Goal: Communication & Community: Connect with others

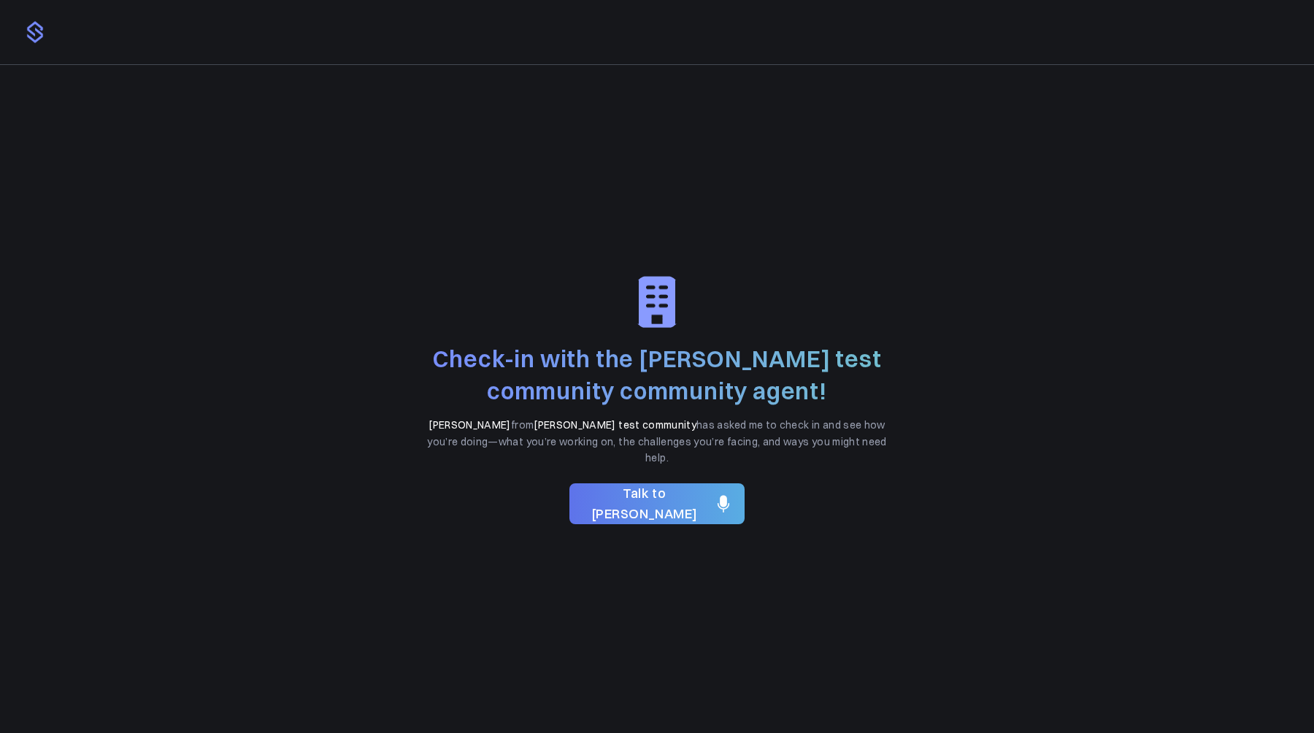
click at [913, 196] on div "Check-in with the [PERSON_NAME] test community community agent! [PERSON_NAME] f…" at bounding box center [657, 398] width 1314 height 667
click at [637, 494] on span "Talk to [PERSON_NAME]" at bounding box center [644, 504] width 127 height 42
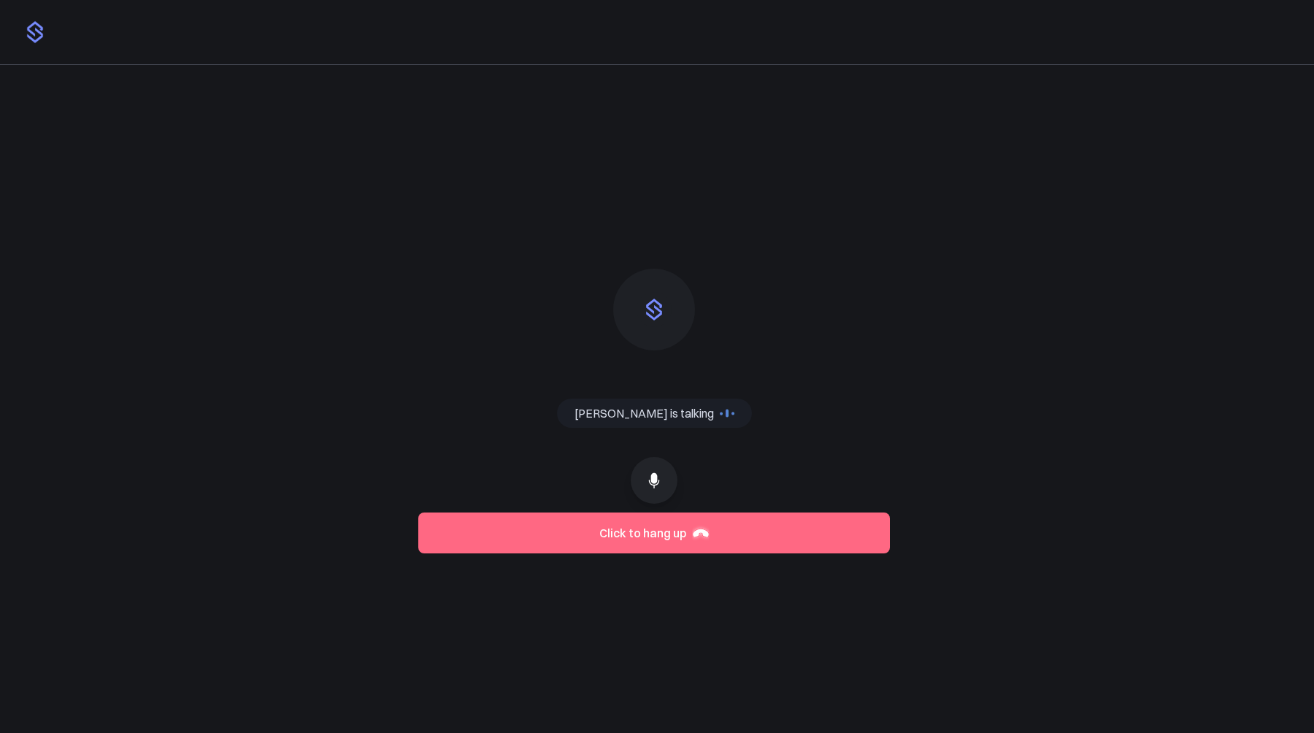
click at [736, 545] on button "Click to hang up" at bounding box center [654, 533] width 472 height 41
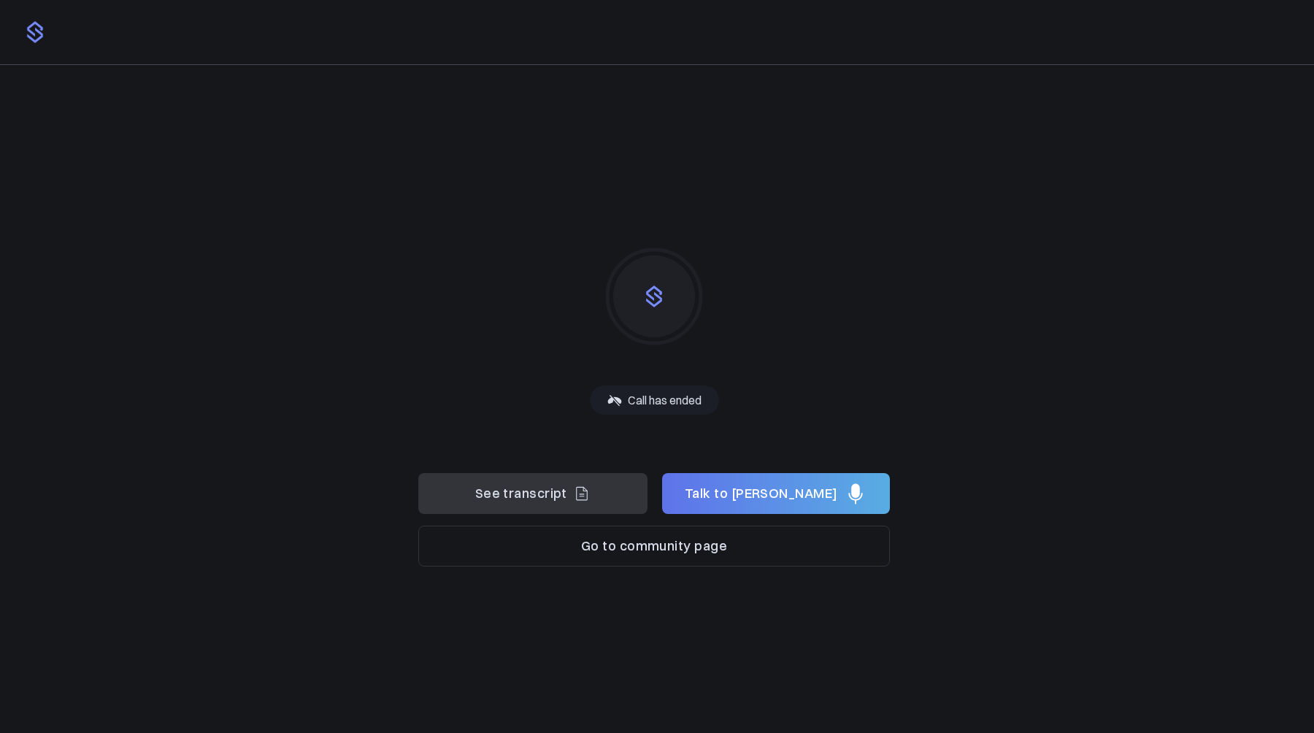
click at [1087, 307] on div "Check-in with the [PERSON_NAME] test community community agent! [PERSON_NAME] f…" at bounding box center [657, 398] width 1314 height 667
